Goal: Task Accomplishment & Management: Use online tool/utility

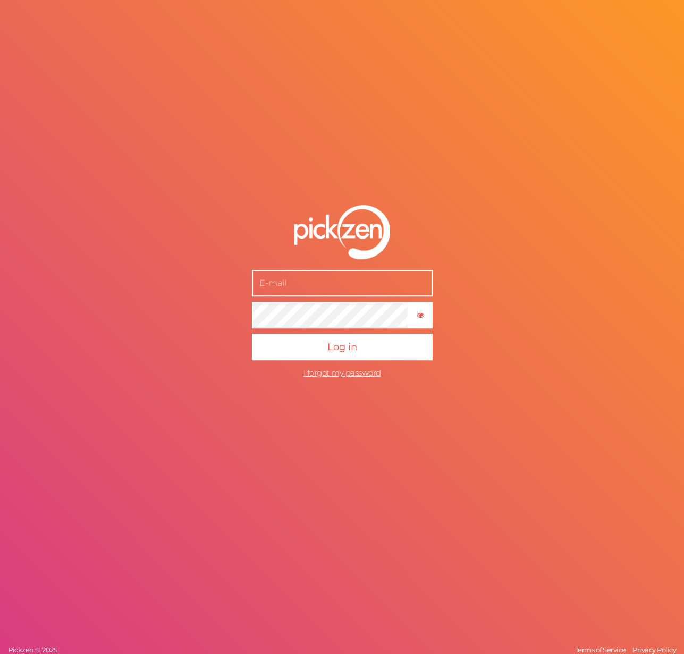
click at [318, 284] on input "text" at bounding box center [342, 283] width 181 height 27
type input "t"
type input "[EMAIL_ADDRESS][DOMAIN_NAME]"
click at [252, 334] on button "Log in" at bounding box center [342, 347] width 181 height 27
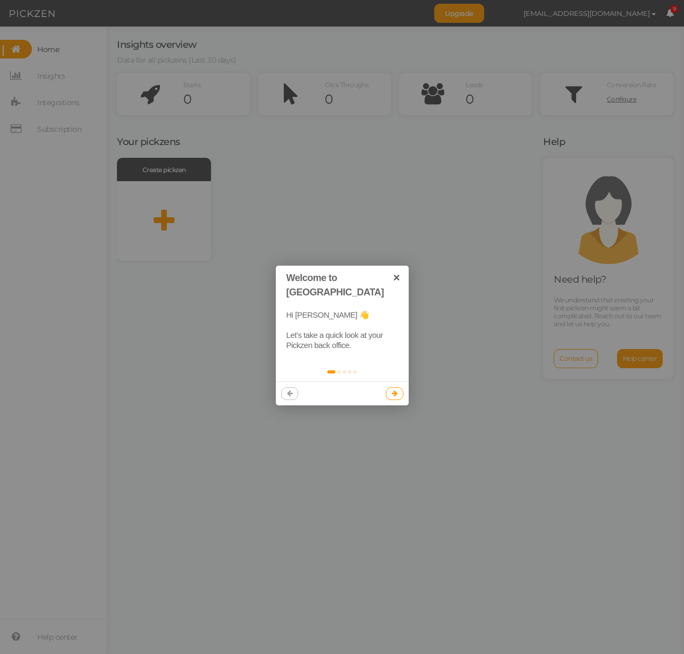
click at [376, 300] on div "Hi [PERSON_NAME] 👋 Let’s take a quick look at your Pickzen back office." at bounding box center [342, 330] width 133 height 61
click at [398, 274] on link "×" at bounding box center [397, 278] width 24 height 24
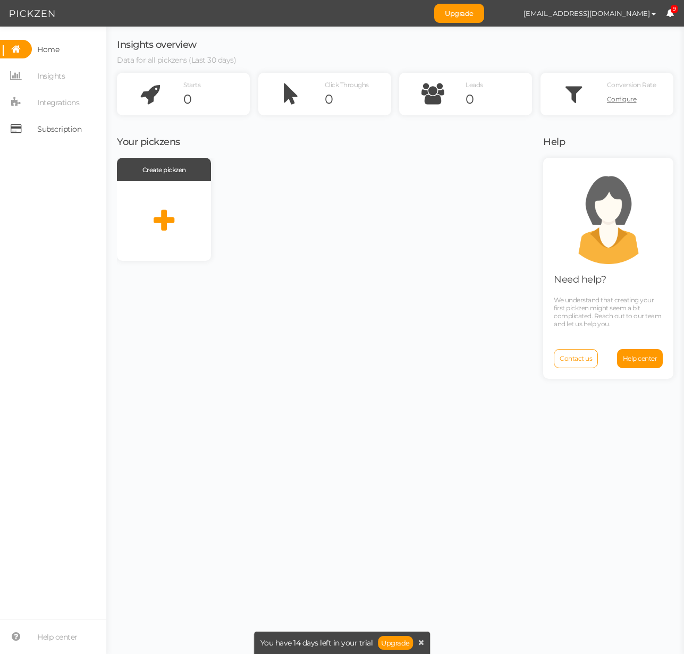
click at [65, 125] on span "Subscription" at bounding box center [59, 129] width 44 height 17
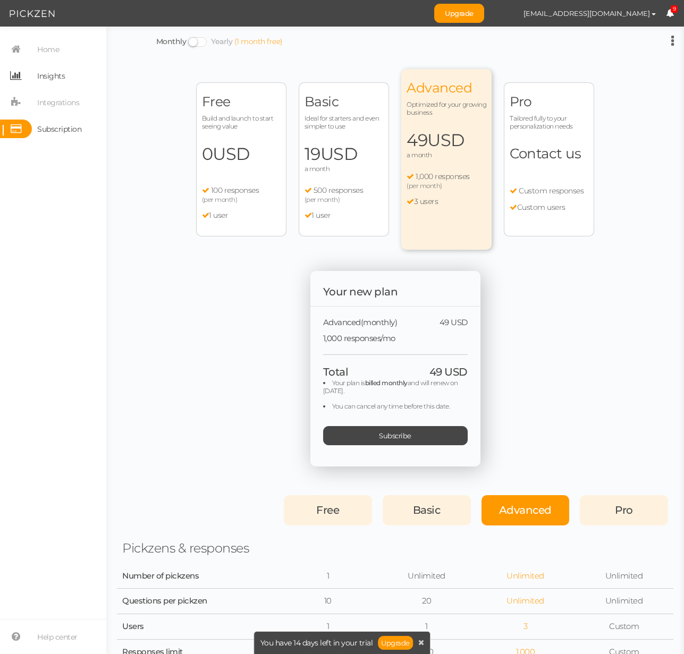
click at [47, 72] on span "Insights" at bounding box center [51, 75] width 28 height 17
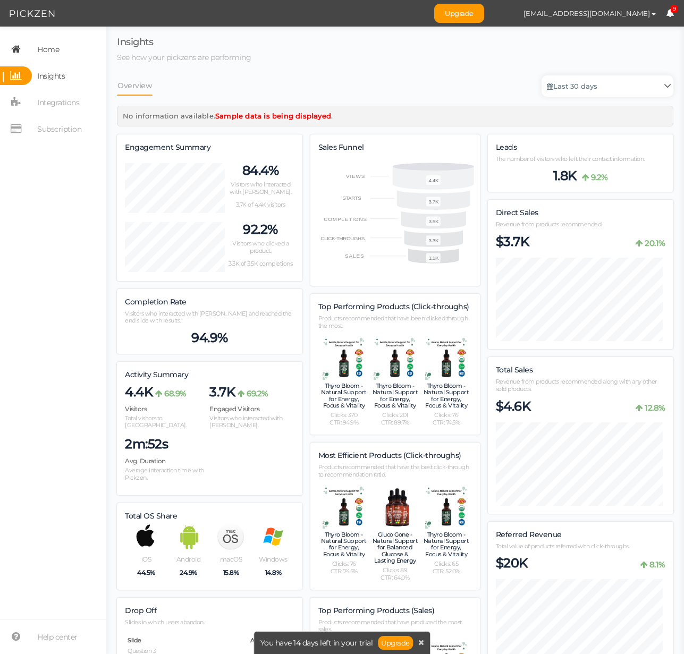
scroll to position [1497, 548]
click at [44, 52] on span "Home" at bounding box center [48, 49] width 22 height 17
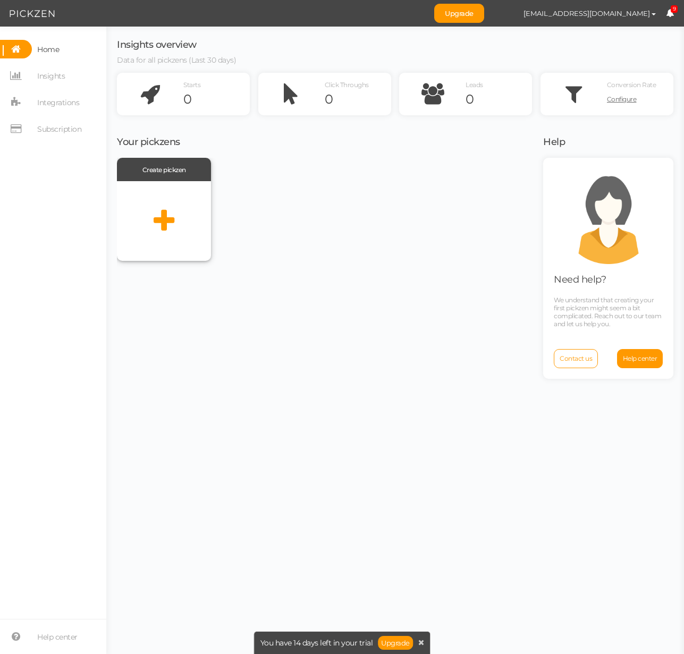
click at [164, 216] on icon at bounding box center [164, 221] width 21 height 27
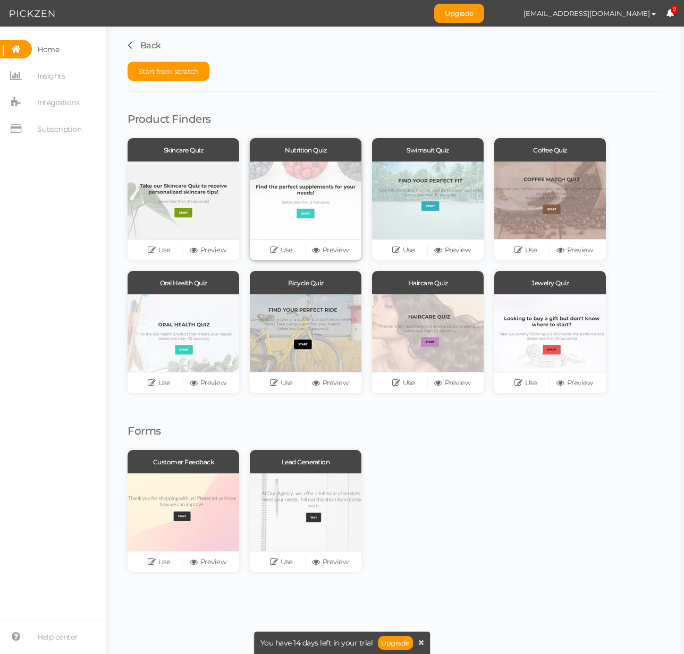
click at [341, 224] on div at bounding box center [306, 200] width 112 height 78
click at [297, 251] on link "Use" at bounding box center [281, 250] width 49 height 15
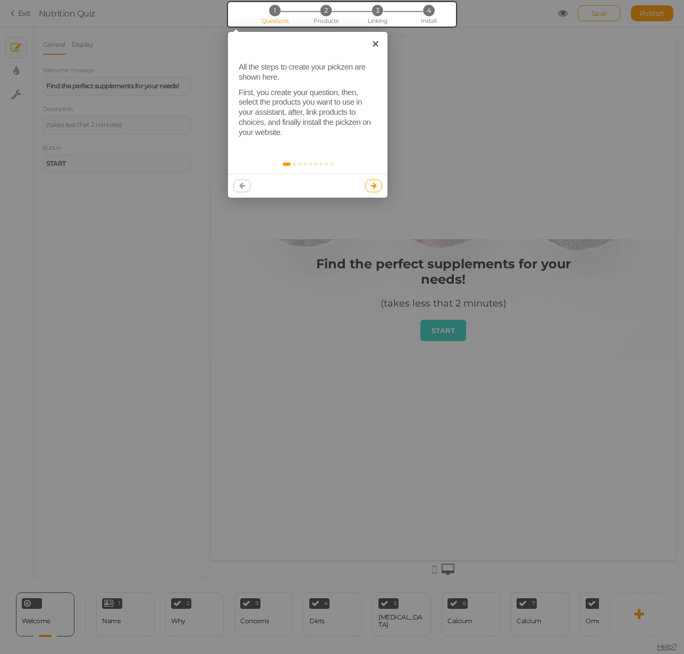
click at [373, 187] on icon at bounding box center [374, 185] width 6 height 7
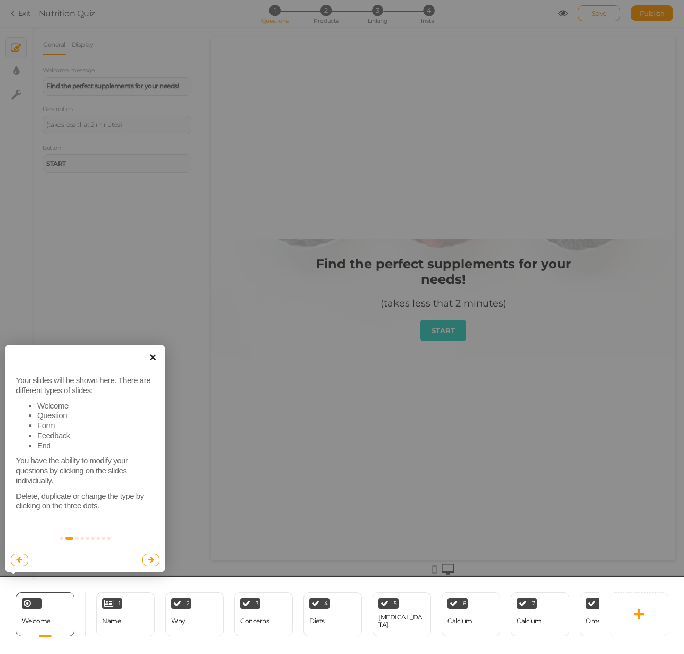
click at [155, 357] on link "×" at bounding box center [153, 357] width 24 height 24
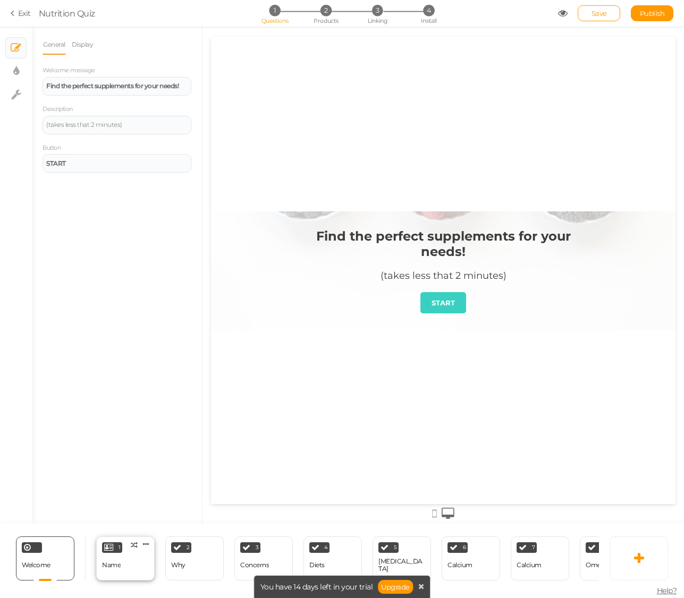
click at [123, 563] on div "1 Name × Define the conditions to show this slide. Clone Change type Delete" at bounding box center [125, 558] width 58 height 44
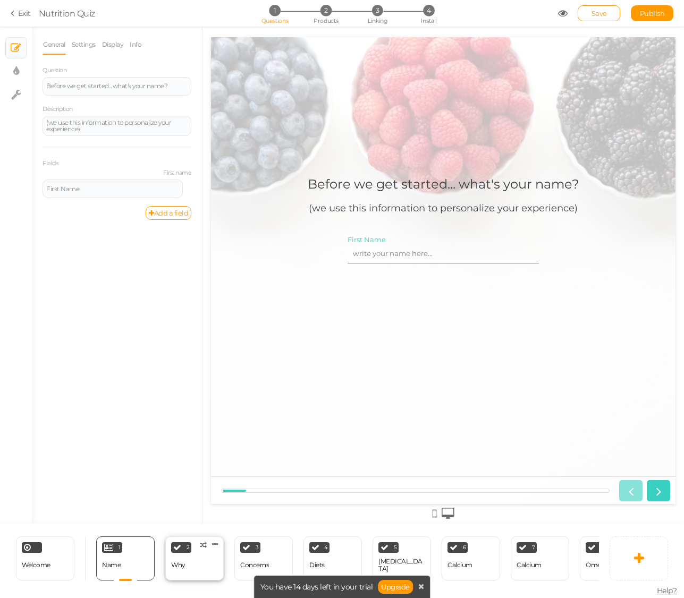
click at [190, 561] on div "2 Why × Define the conditions to show this slide. Clone Change type Delete" at bounding box center [194, 558] width 58 height 44
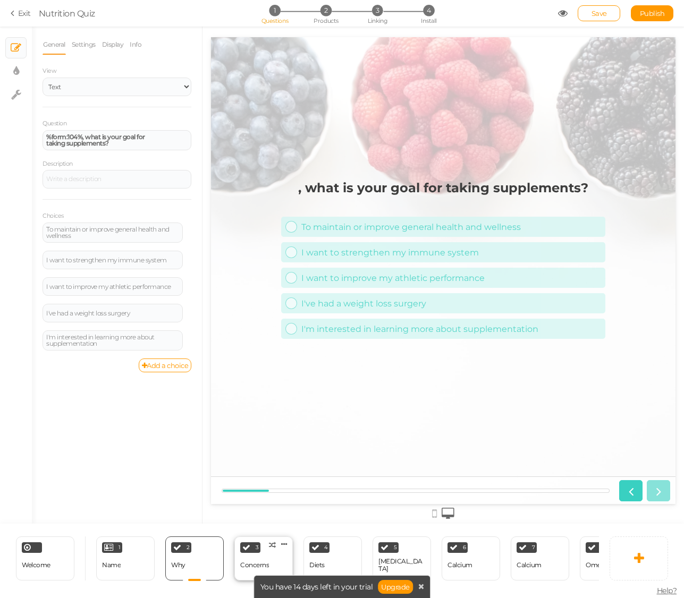
click at [279, 553] on div "3 Concerns × Define the conditions to show this slide. Clone Change type Delete" at bounding box center [263, 558] width 58 height 44
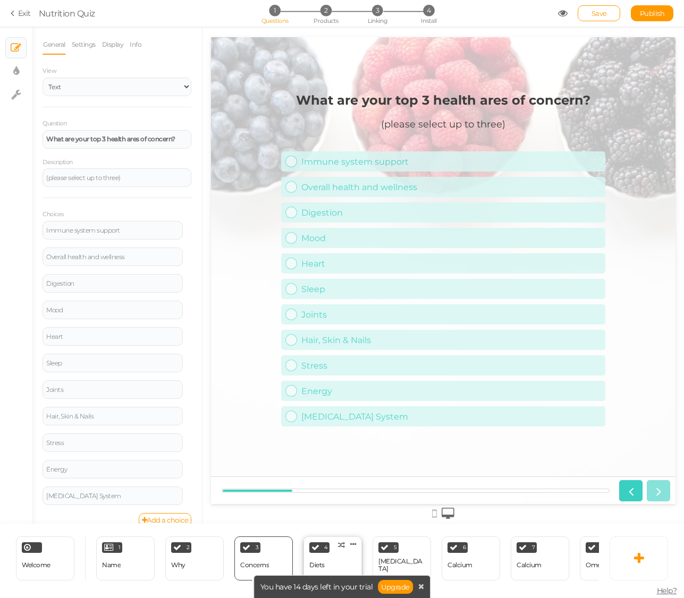
click at [358, 560] on div "4 Diets × Define the conditions to show this slide. Clone Change type Delete" at bounding box center [332, 558] width 58 height 44
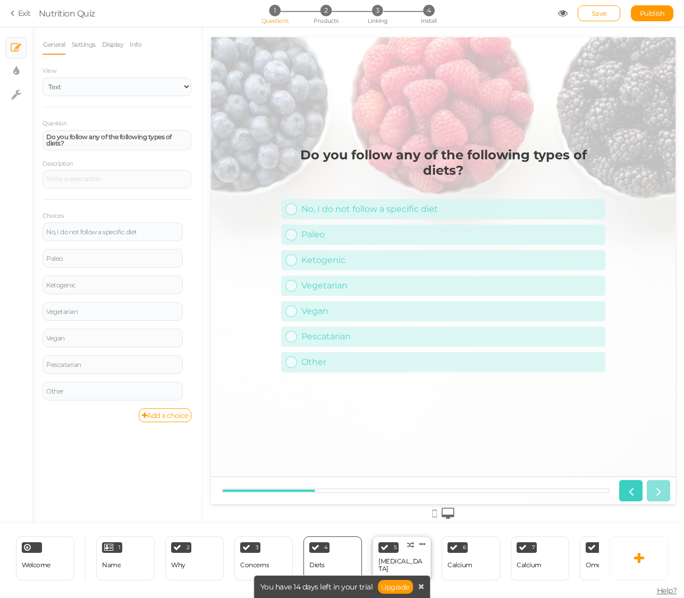
click at [396, 559] on div "[MEDICAL_DATA]" at bounding box center [401, 565] width 47 height 15
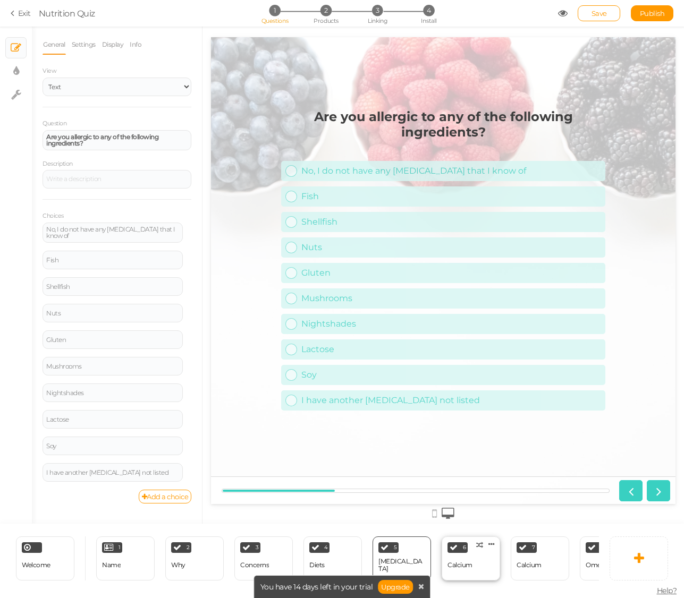
click at [481, 564] on div "6 Calcium × Define the conditions to show this slide. Clone Change type Delete" at bounding box center [470, 558] width 58 height 44
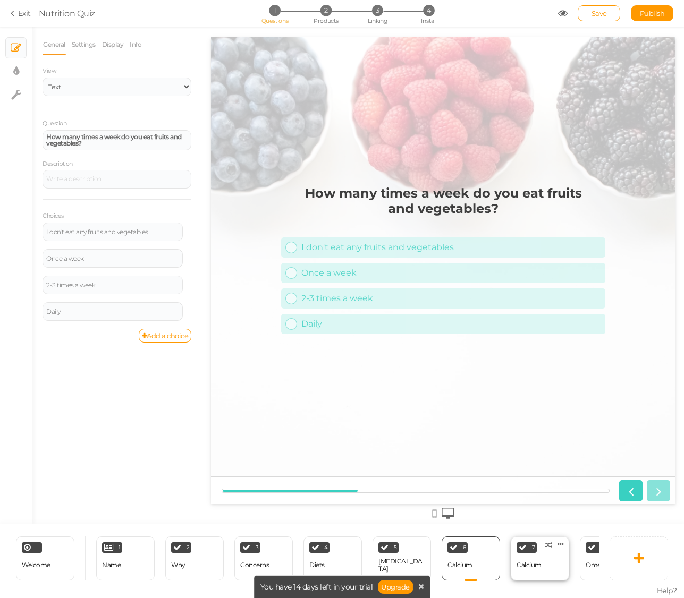
click at [548, 559] on div "7 Calcium × Define the conditions to show this slide. Clone Change type Delete" at bounding box center [539, 558] width 58 height 44
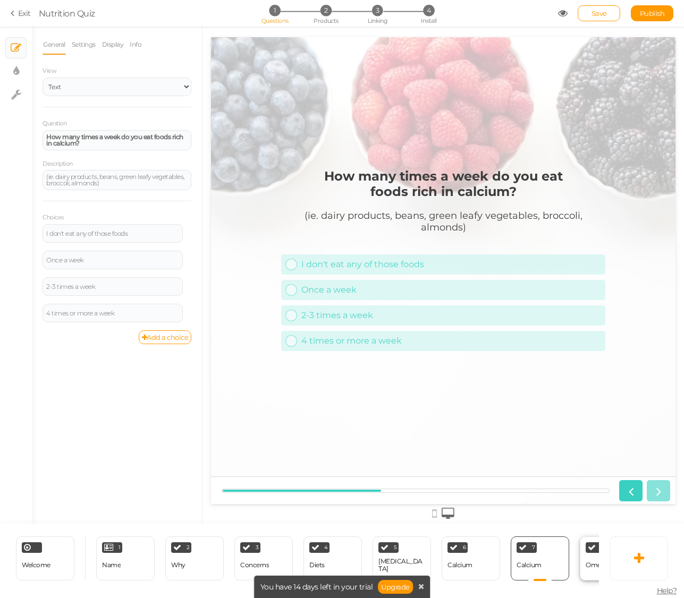
click at [590, 563] on div "Omega-3" at bounding box center [599, 564] width 29 height 7
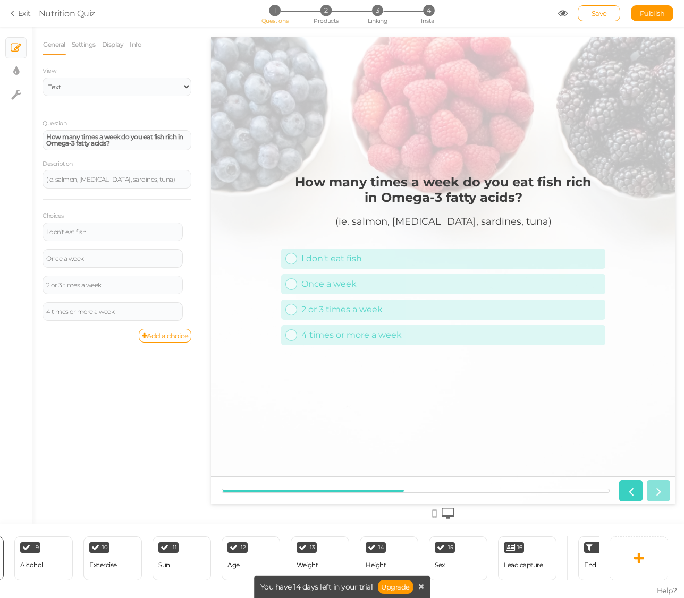
scroll to position [0, 677]
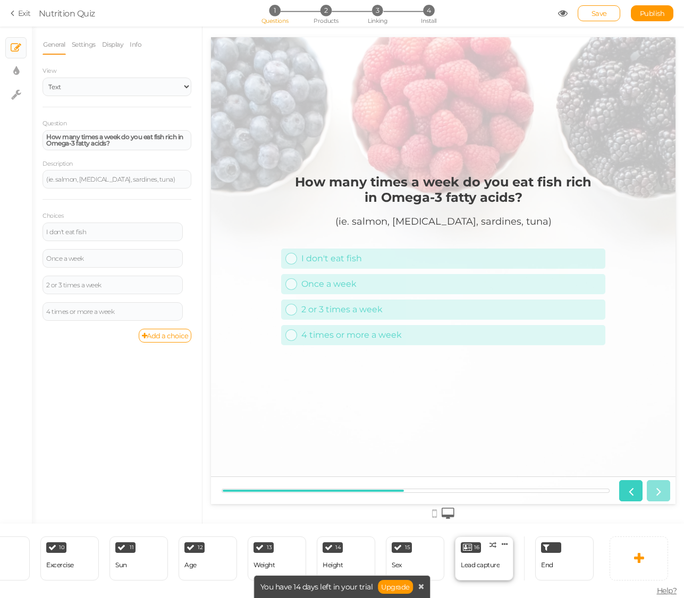
click at [483, 580] on div at bounding box center [483, 580] width 23 height 1
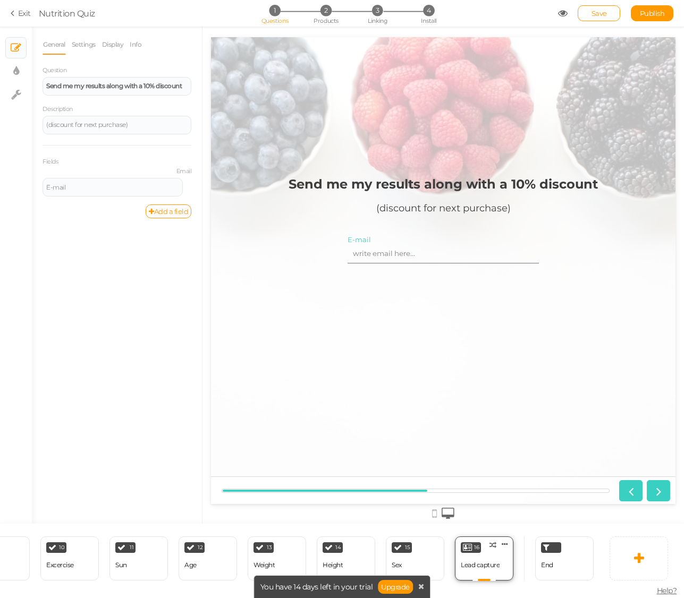
scroll to position [0, 0]
click at [560, 564] on div "End" at bounding box center [564, 558] width 58 height 44
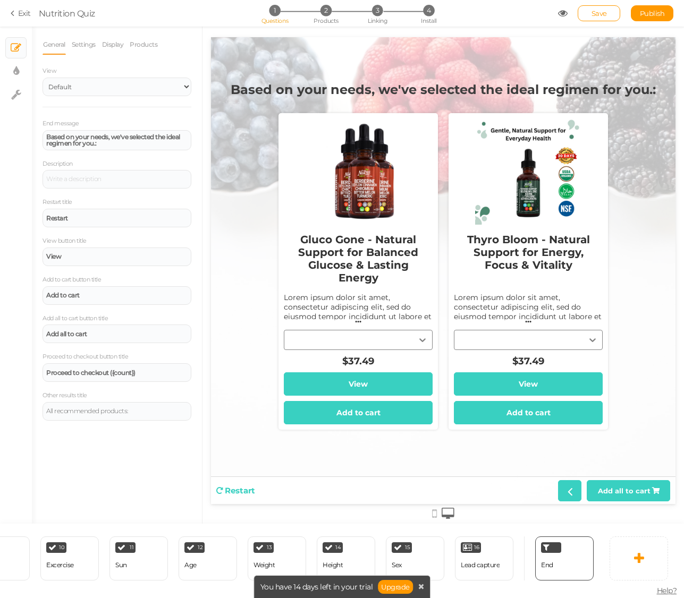
click at [29, 14] on link "Exit" at bounding box center [21, 13] width 20 height 11
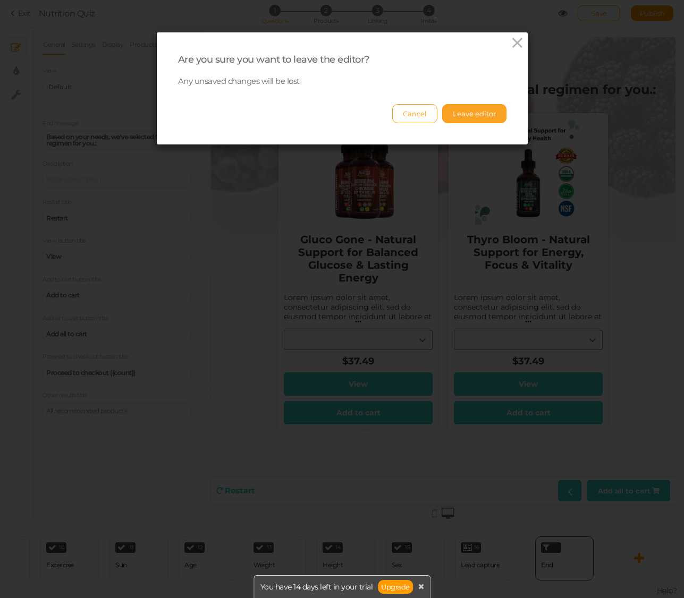
click at [473, 122] on button "Leave editor" at bounding box center [474, 113] width 64 height 19
